Goal: Information Seeking & Learning: Learn about a topic

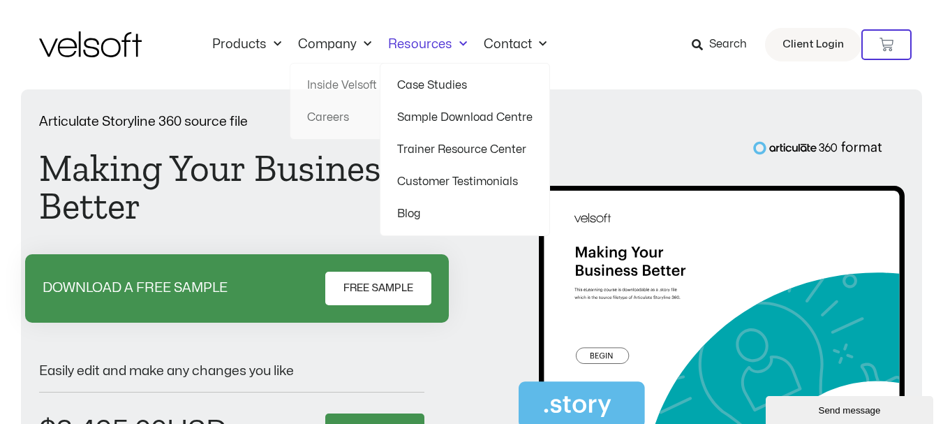
click at [458, 43] on span "Menu" at bounding box center [459, 44] width 15 height 23
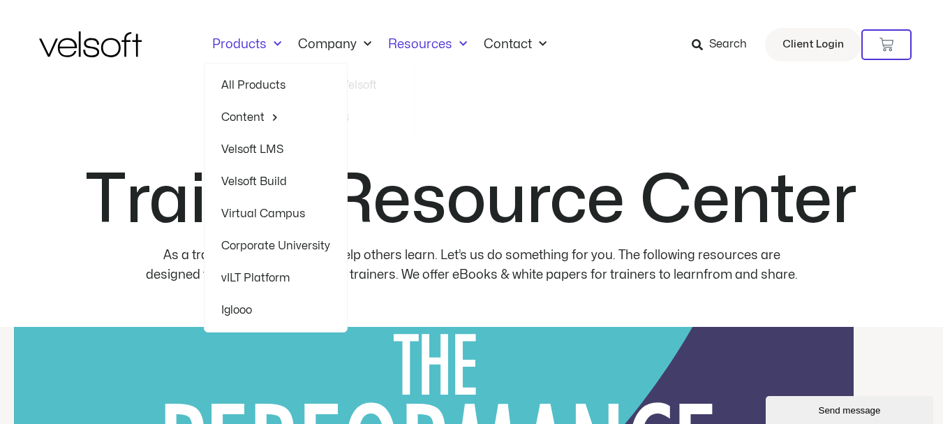
click at [270, 43] on span "Menu" at bounding box center [274, 44] width 15 height 23
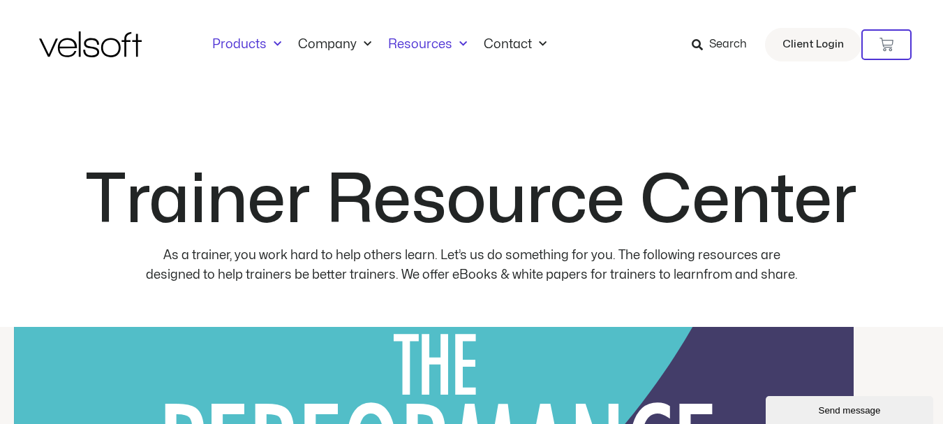
click at [270, 43] on span "Menu" at bounding box center [274, 44] width 15 height 23
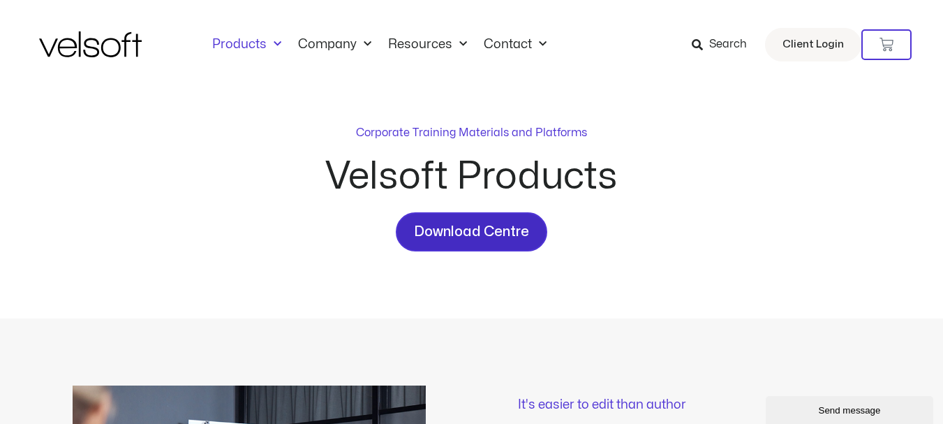
click at [470, 230] on span "Download Centre" at bounding box center [471, 231] width 115 height 22
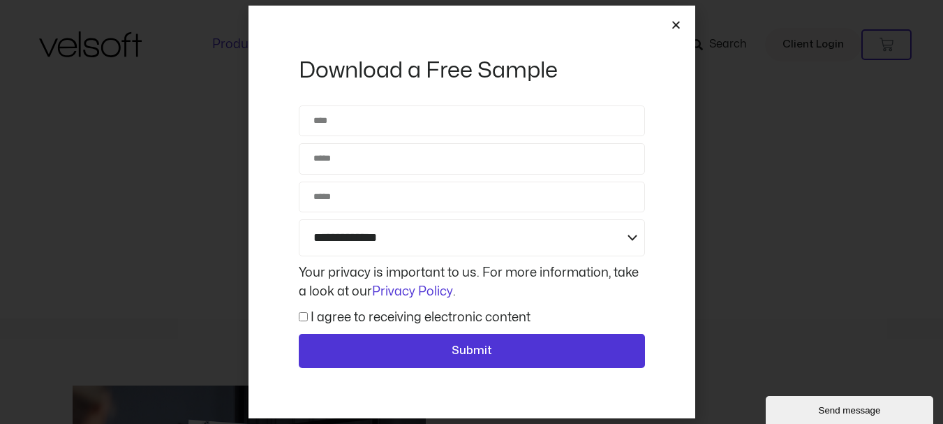
click at [673, 22] on icon "Close" at bounding box center [676, 25] width 10 height 10
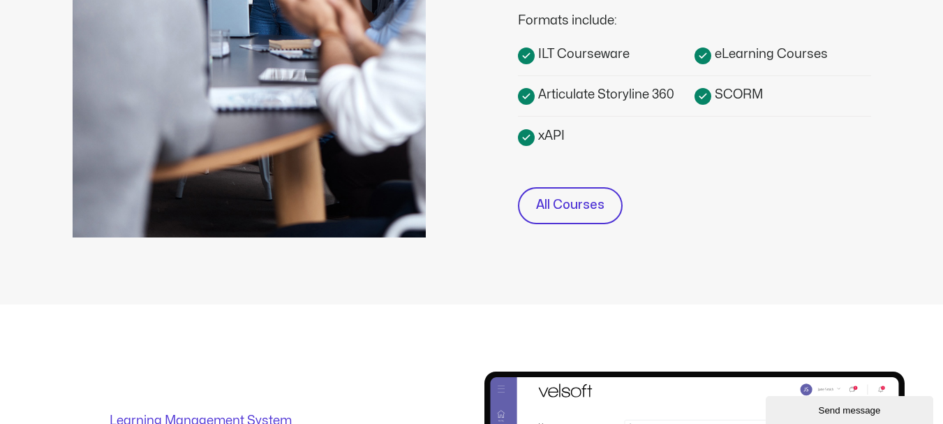
scroll to position [558, 0]
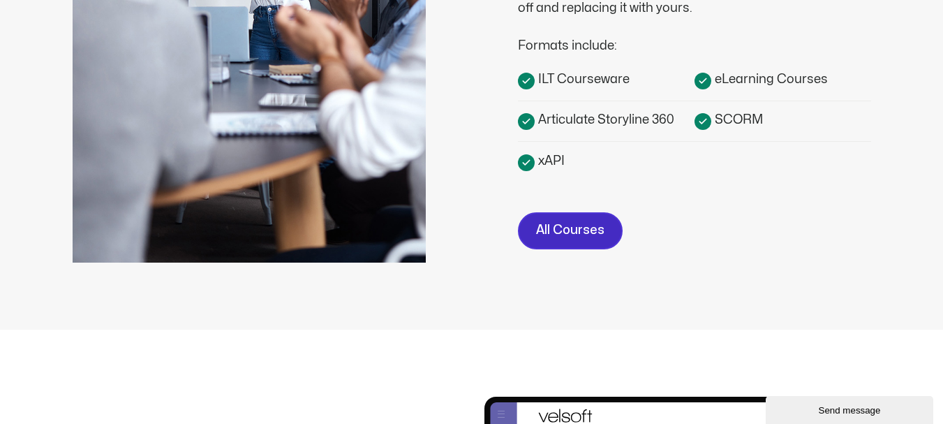
click at [553, 232] on span "All Courses" at bounding box center [570, 230] width 68 height 20
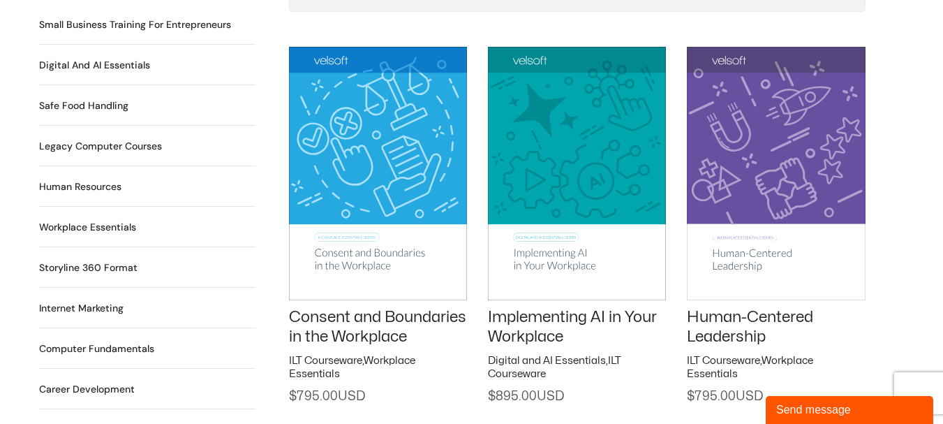
scroll to position [1047, 0]
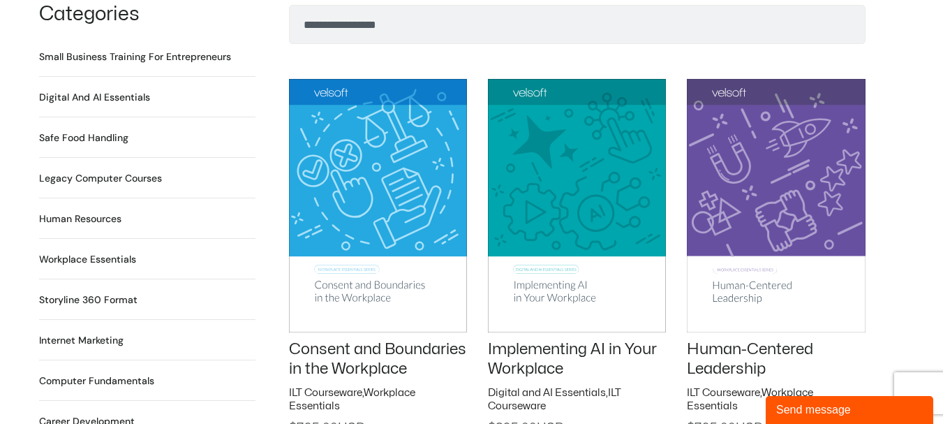
click at [95, 211] on h2 "Human Resources 64 Products" at bounding box center [80, 218] width 82 height 15
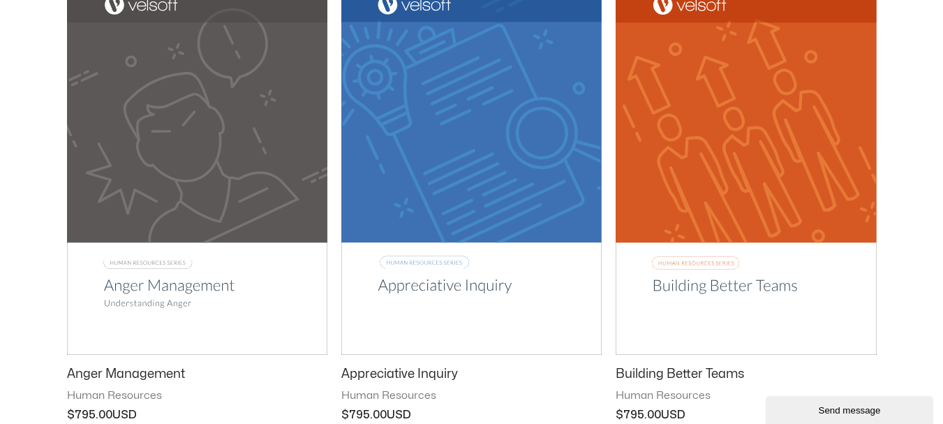
scroll to position [768, 0]
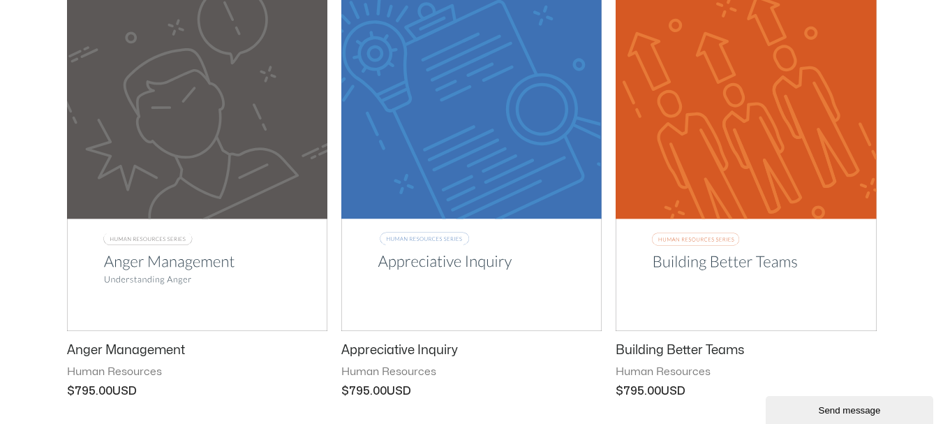
click at [163, 262] on img at bounding box center [197, 145] width 260 height 369
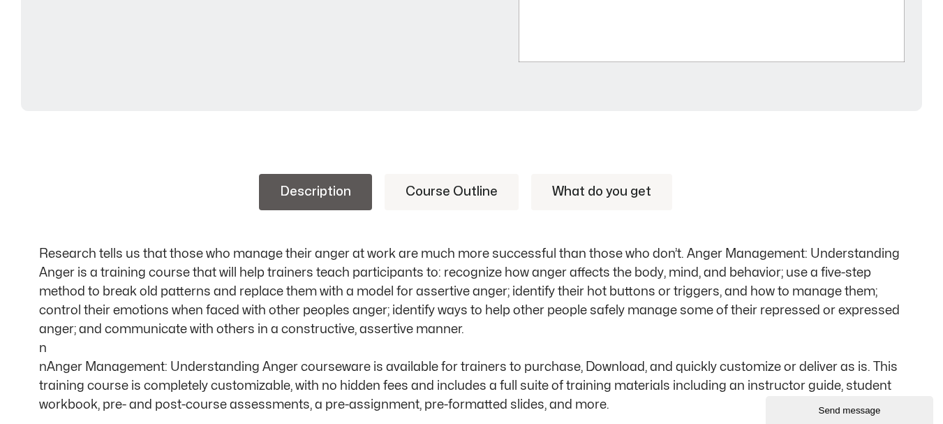
scroll to position [558, 0]
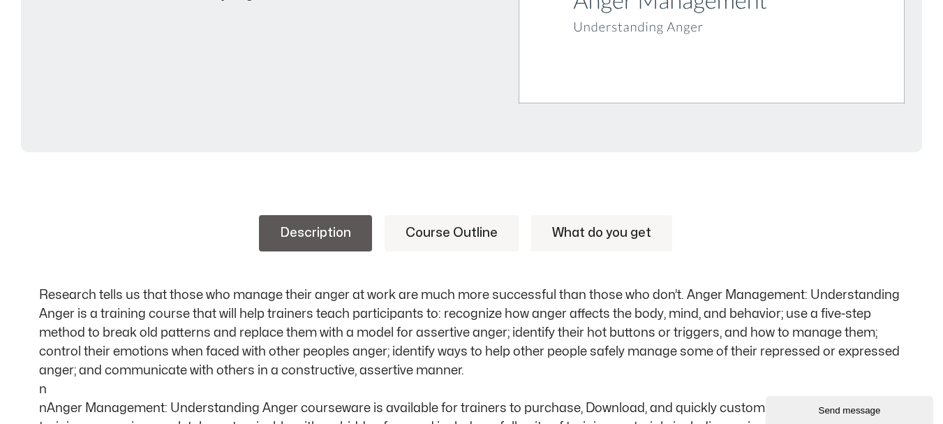
click at [434, 220] on link "Course Outline" at bounding box center [451, 233] width 134 height 36
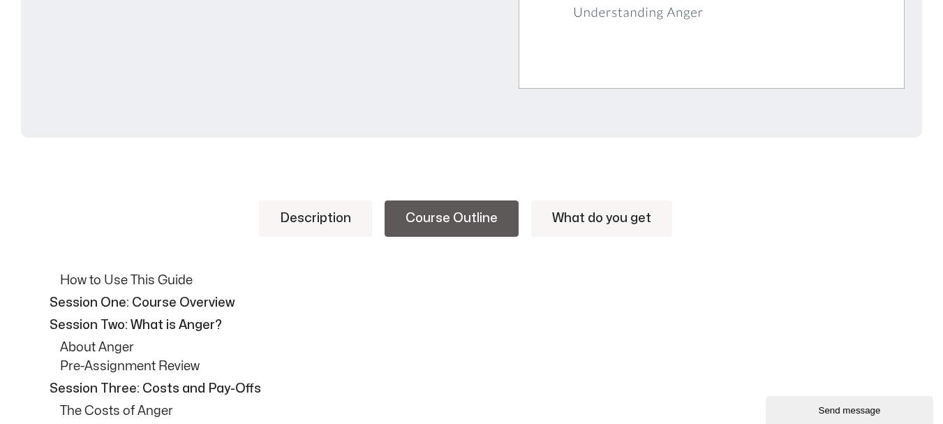
scroll to position [419, 0]
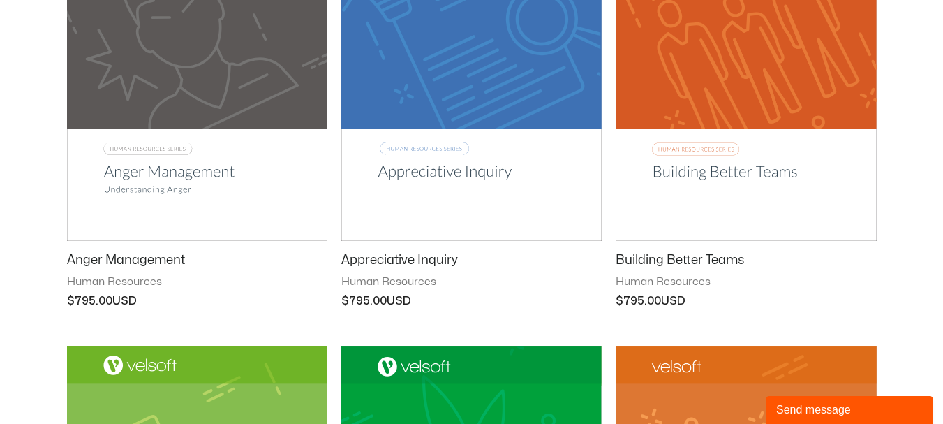
scroll to position [858, 0]
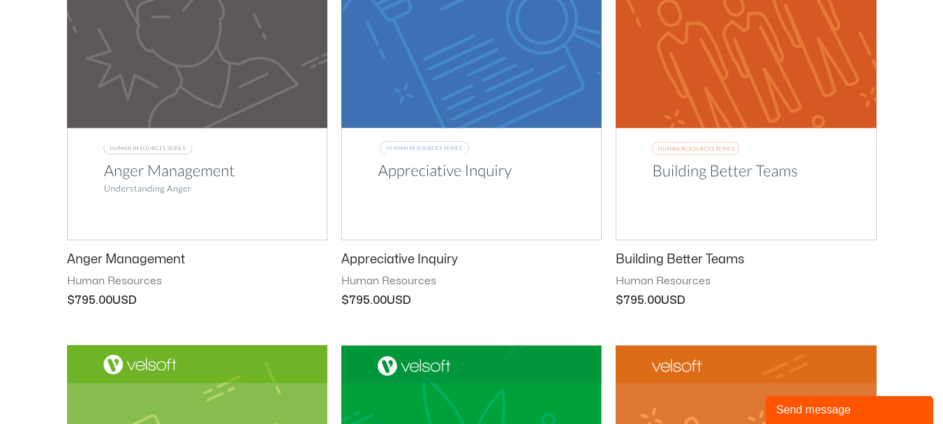
click at [474, 167] on img at bounding box center [471, 54] width 260 height 369
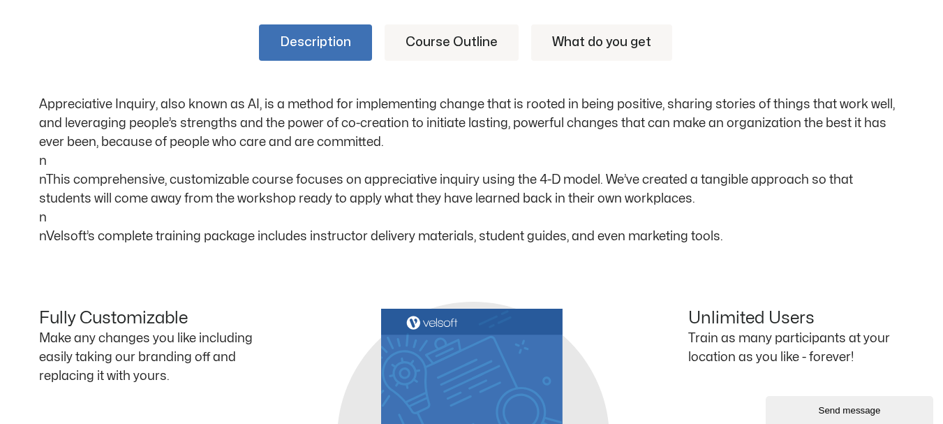
scroll to position [768, 0]
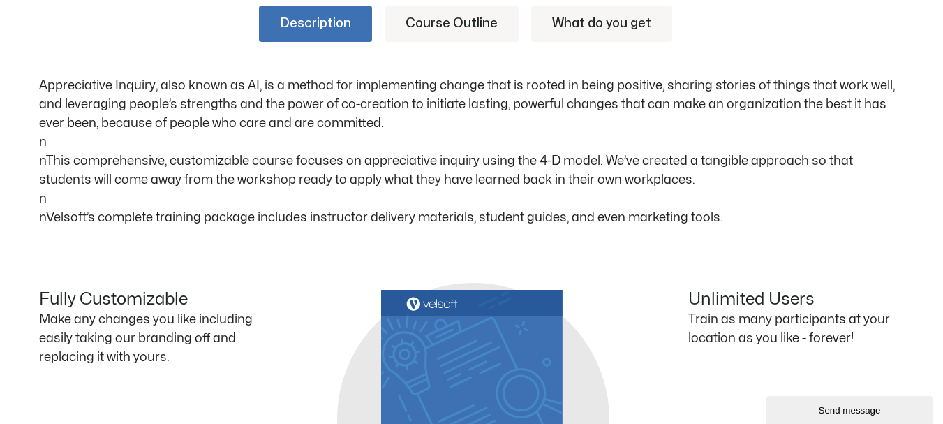
click at [479, 34] on link "Course Outline" at bounding box center [451, 24] width 134 height 36
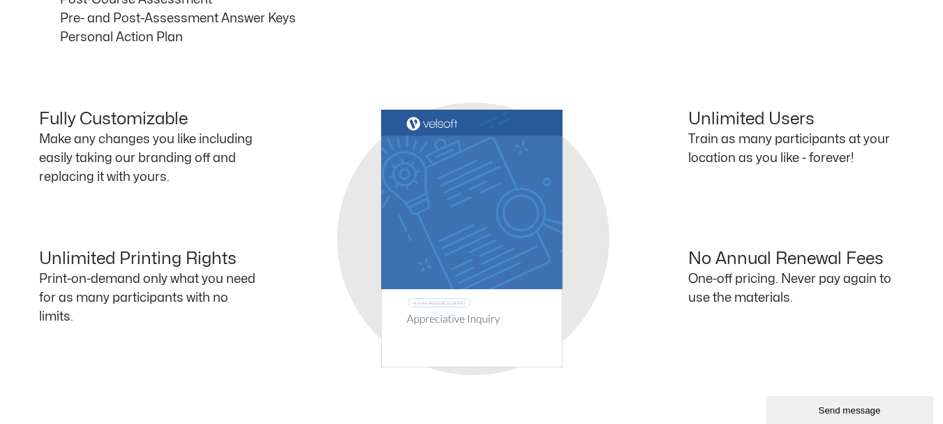
scroll to position [1395, 0]
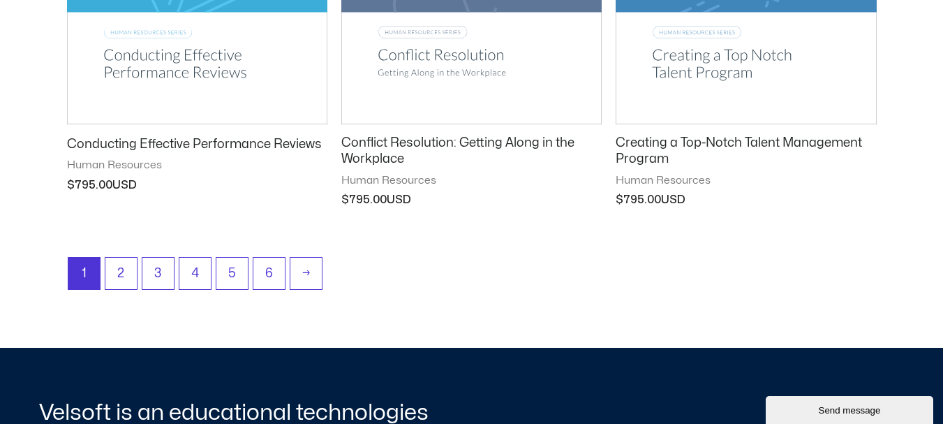
scroll to position [1938, 0]
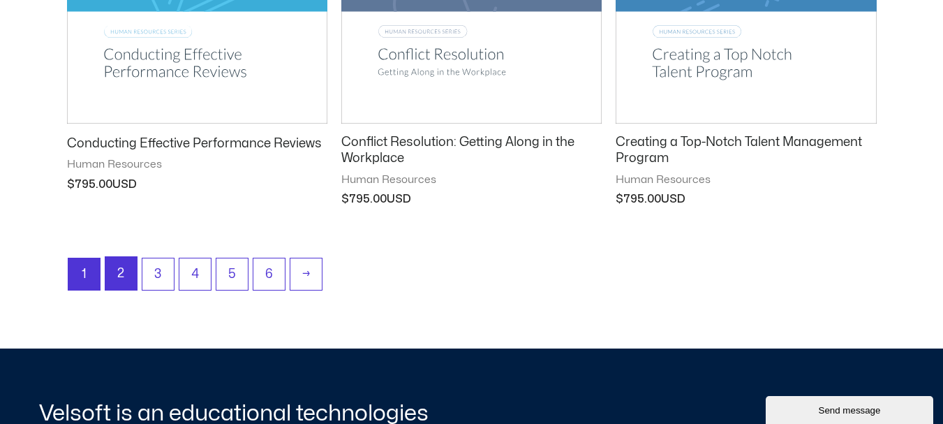
click at [121, 270] on link "2" at bounding box center [120, 273] width 31 height 33
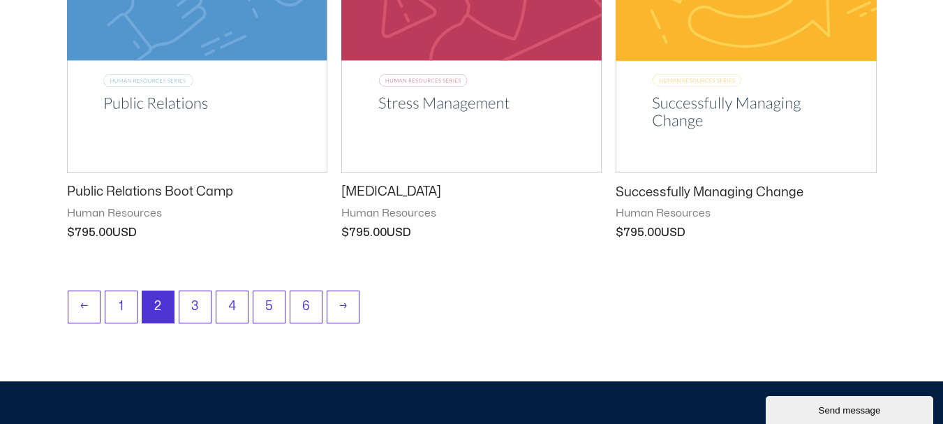
scroll to position [1954, 0]
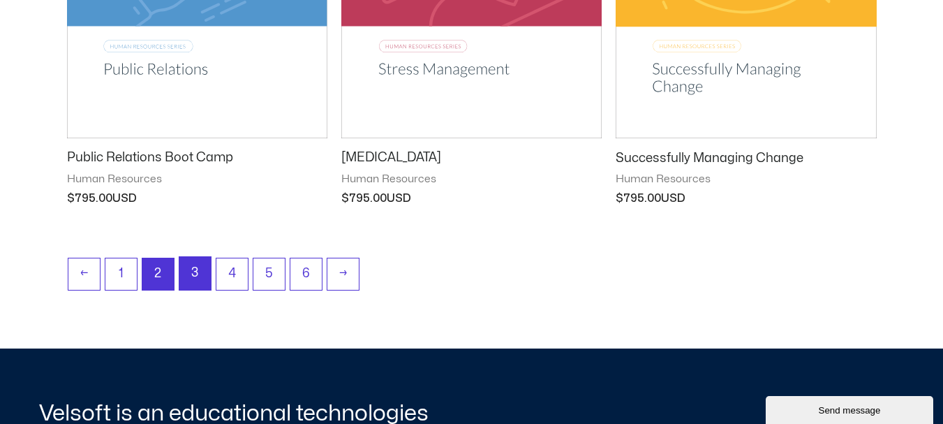
click at [199, 274] on link "3" at bounding box center [194, 273] width 31 height 33
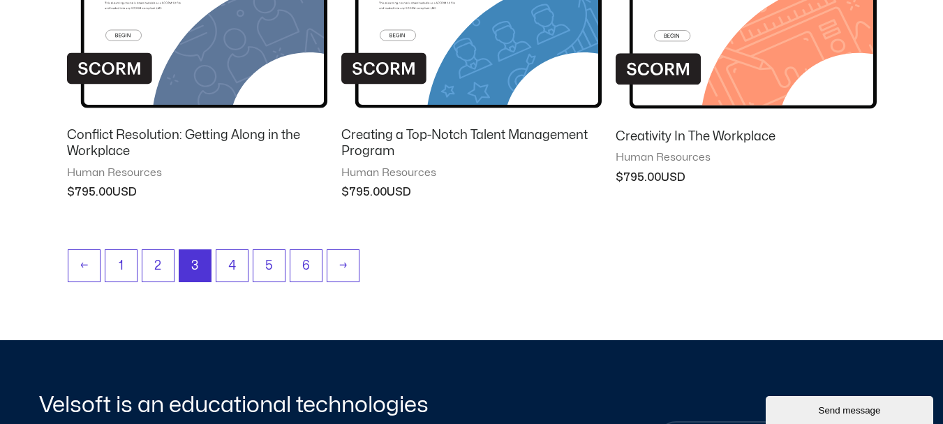
scroll to position [1535, 0]
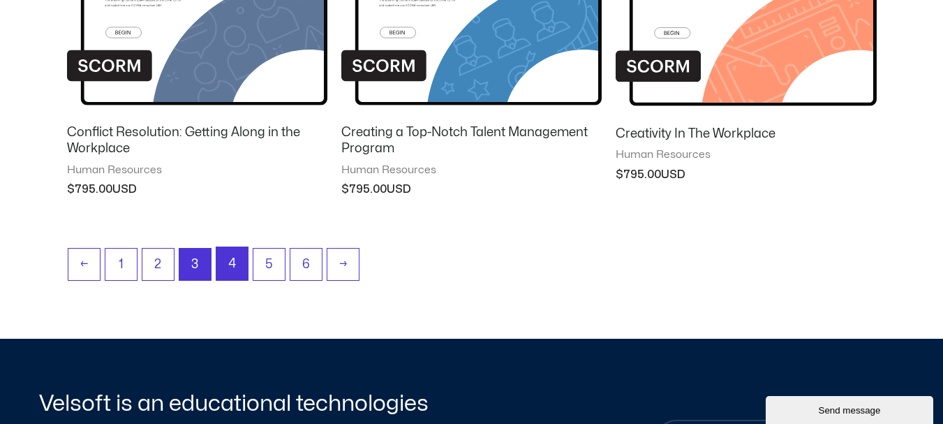
click at [232, 249] on link "4" at bounding box center [231, 263] width 31 height 33
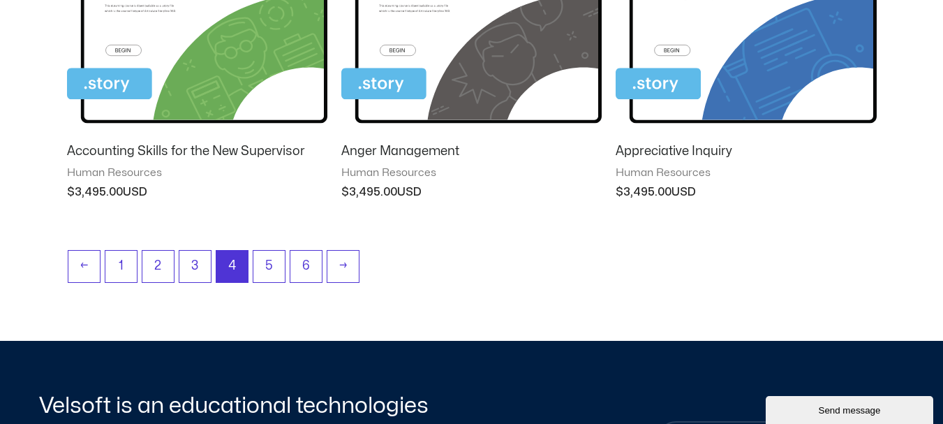
scroll to position [1395, 0]
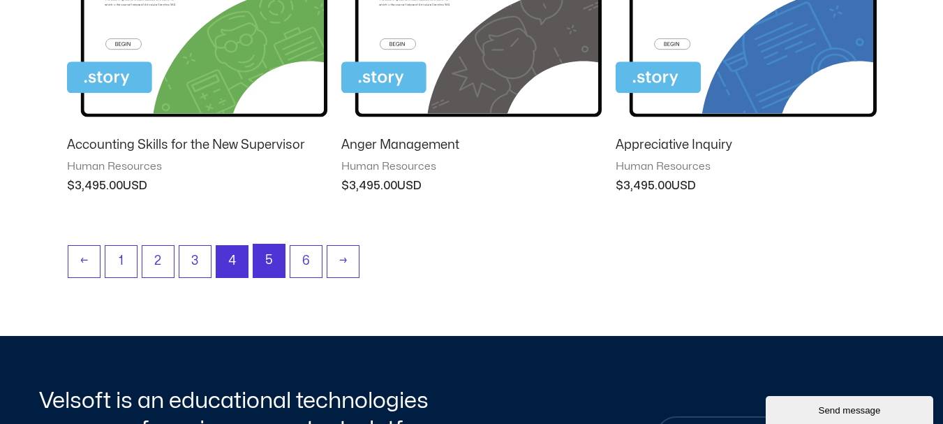
click at [257, 262] on link "5" at bounding box center [268, 260] width 31 height 33
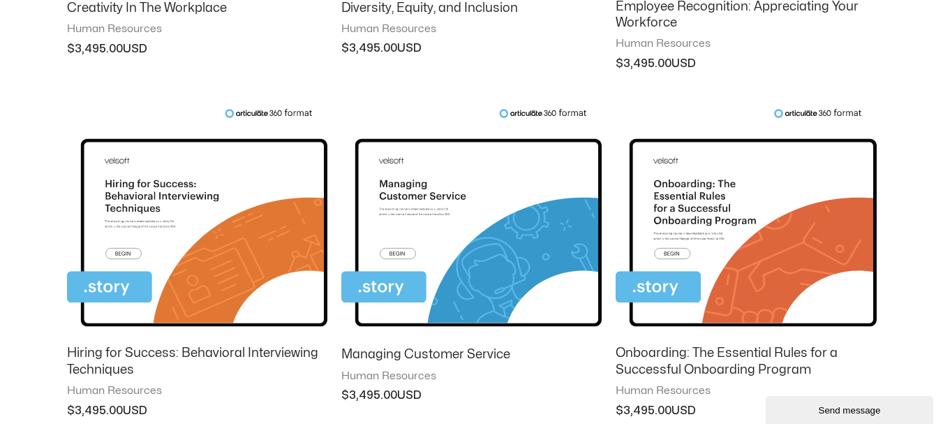
scroll to position [1465, 0]
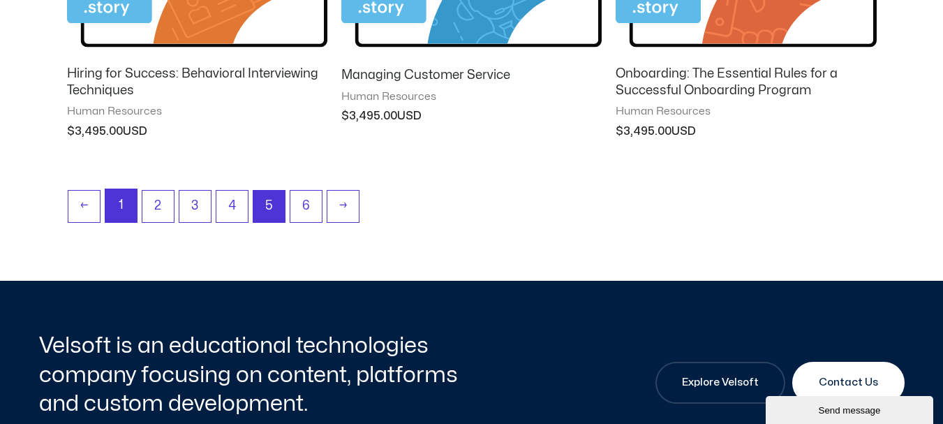
click at [121, 194] on link "1" at bounding box center [120, 205] width 31 height 33
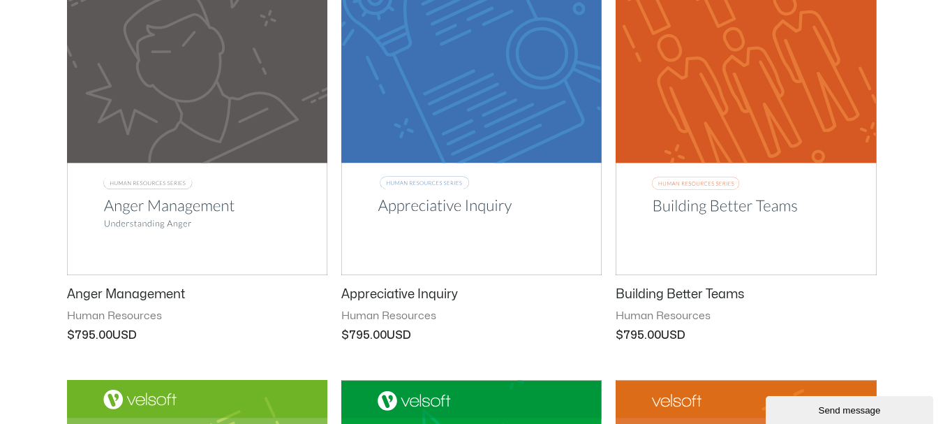
scroll to position [837, 0]
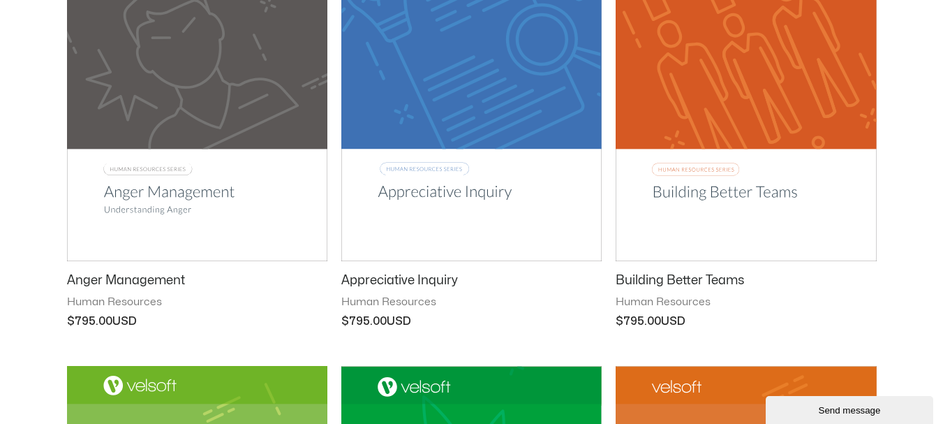
click at [380, 278] on h2 "Appreciative Inquiry" at bounding box center [471, 280] width 260 height 16
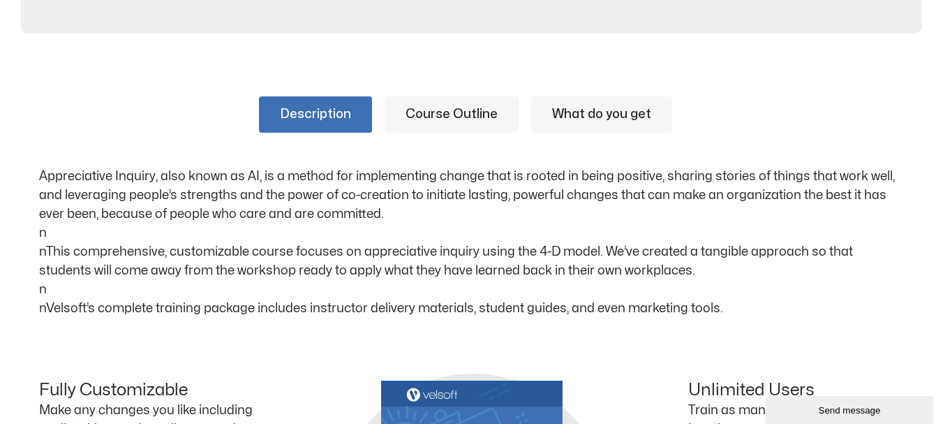
scroll to position [698, 0]
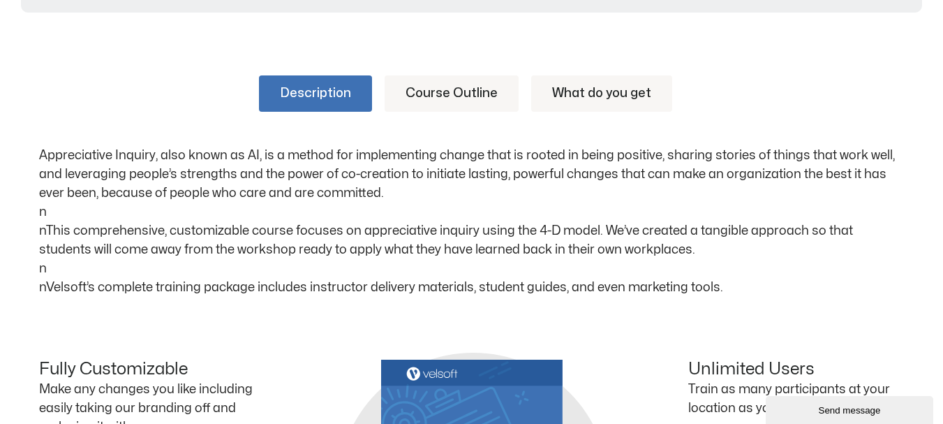
click at [442, 93] on link "Course Outline" at bounding box center [451, 93] width 134 height 36
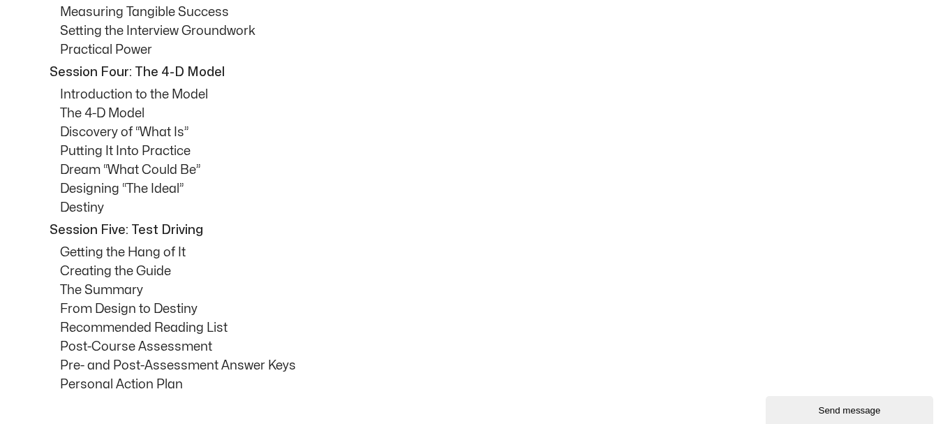
scroll to position [768, 0]
